Goal: Complete application form: Complete application form

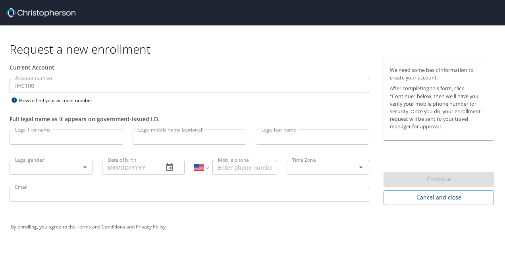
select select "US"
click at [38, 135] on input "Legal first name" at bounding box center [67, 136] width 114 height 15
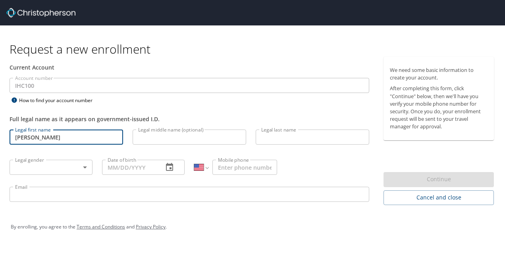
type input "[PERSON_NAME]"
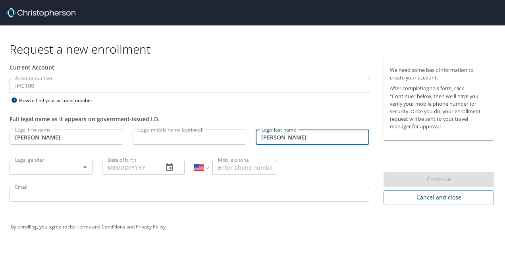
type input "[PERSON_NAME]"
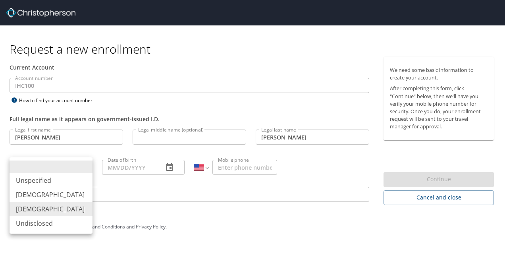
type input "[DEMOGRAPHIC_DATA]"
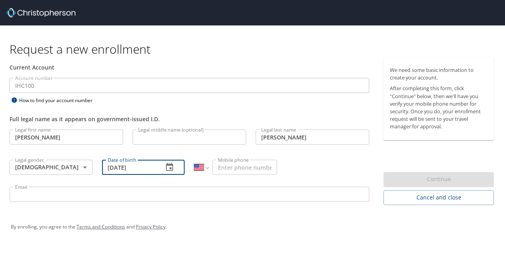
type input "[DATE]"
click at [245, 170] on input "Mobile phone" at bounding box center [244, 167] width 65 height 15
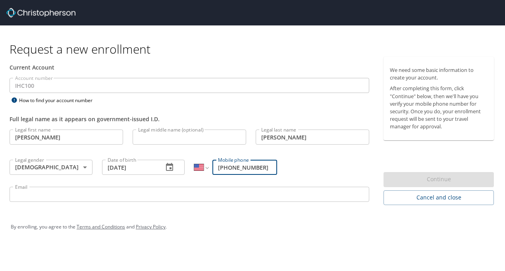
type input "(303) 503-0264"
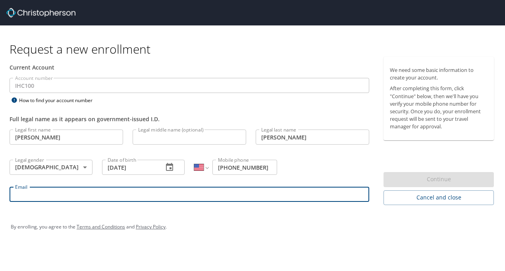
click at [174, 195] on input "Email" at bounding box center [190, 194] width 360 height 15
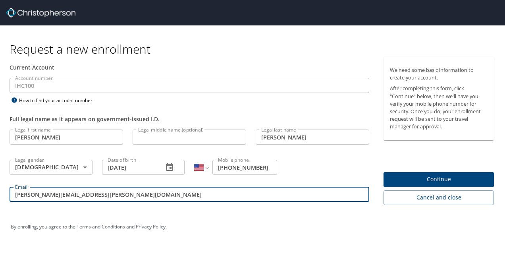
type input "ruth.curran@selecthealth.org"
click at [438, 177] on span "Continue" at bounding box center [439, 179] width 98 height 10
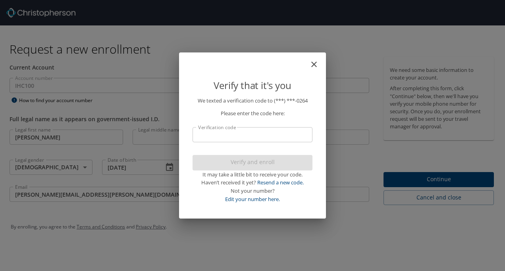
click at [251, 136] on input "Verification code" at bounding box center [253, 134] width 120 height 15
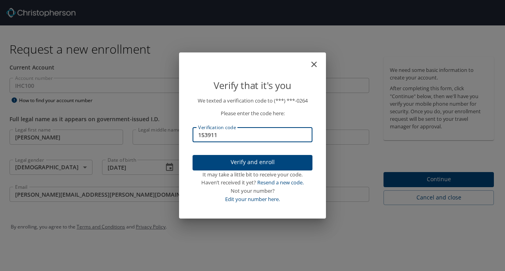
type input "153911"
click at [257, 164] on span "Verify and enroll" at bounding box center [252, 162] width 107 height 10
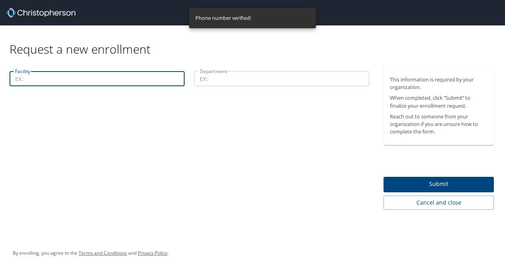
click at [118, 80] on input "Facility" at bounding box center [97, 78] width 175 height 15
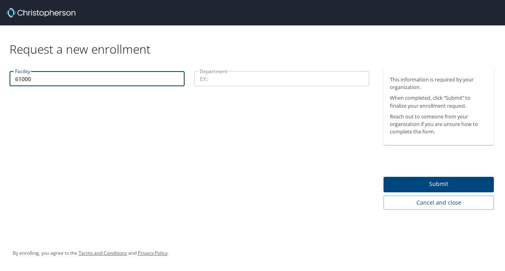
type input "61000"
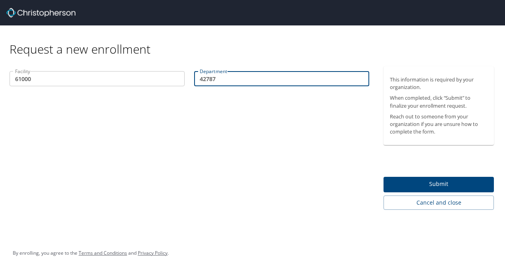
type input "42787"
click at [446, 185] on span "Submit" at bounding box center [439, 184] width 98 height 10
